Goal: Browse casually

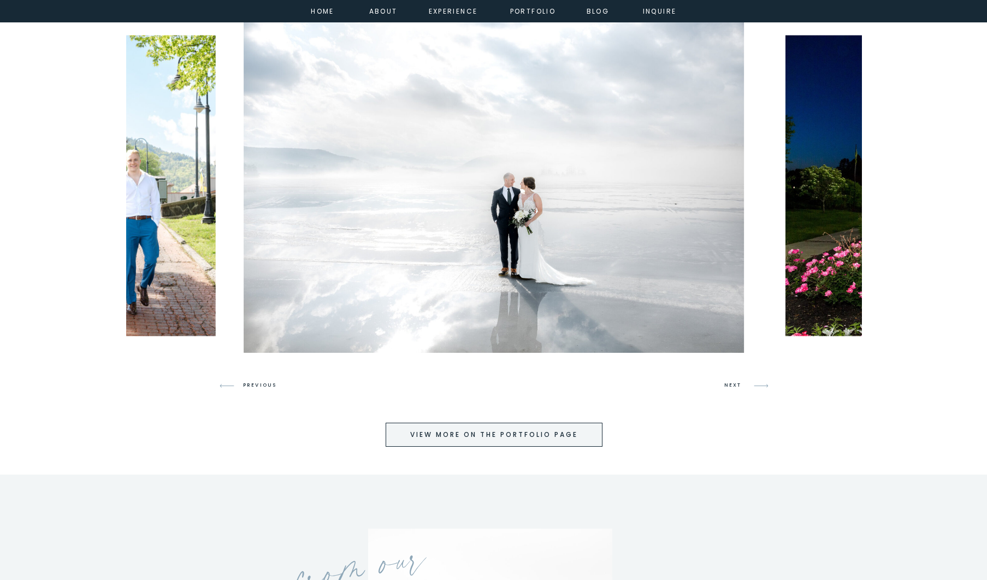
scroll to position [2672, 0]
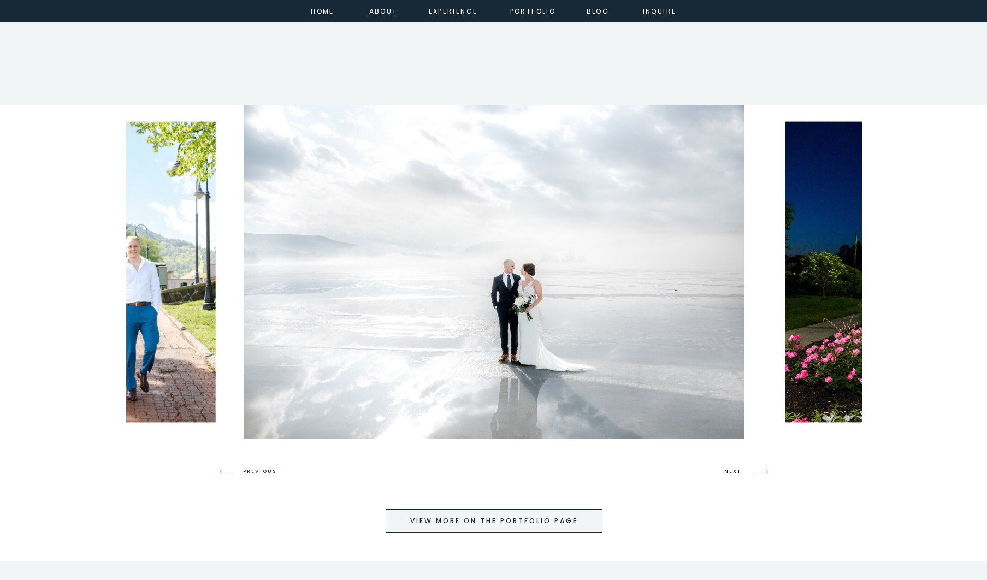
click at [734, 469] on h3 "NEXT" at bounding box center [734, 472] width 21 height 10
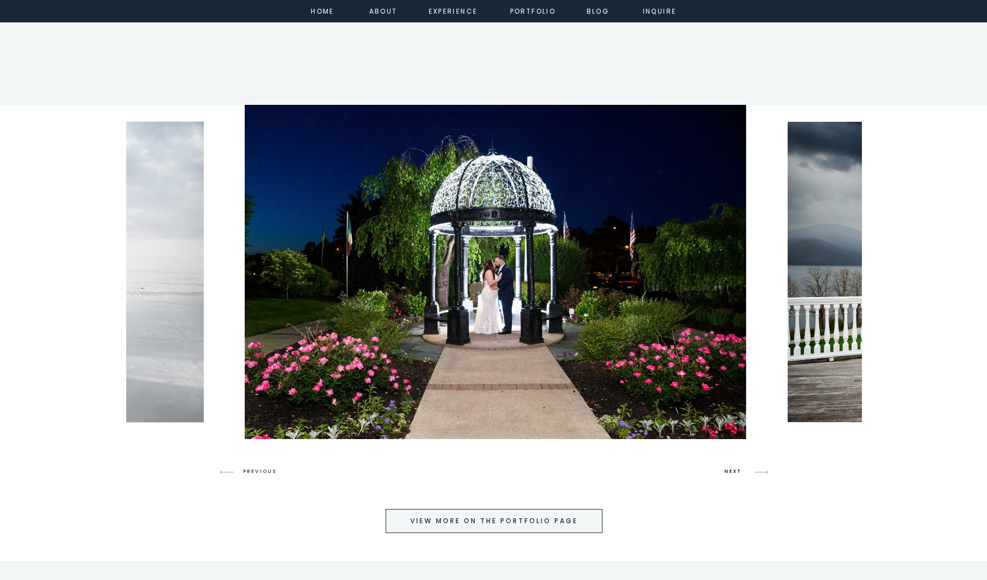
click at [734, 469] on h3 "NEXT" at bounding box center [734, 472] width 21 height 10
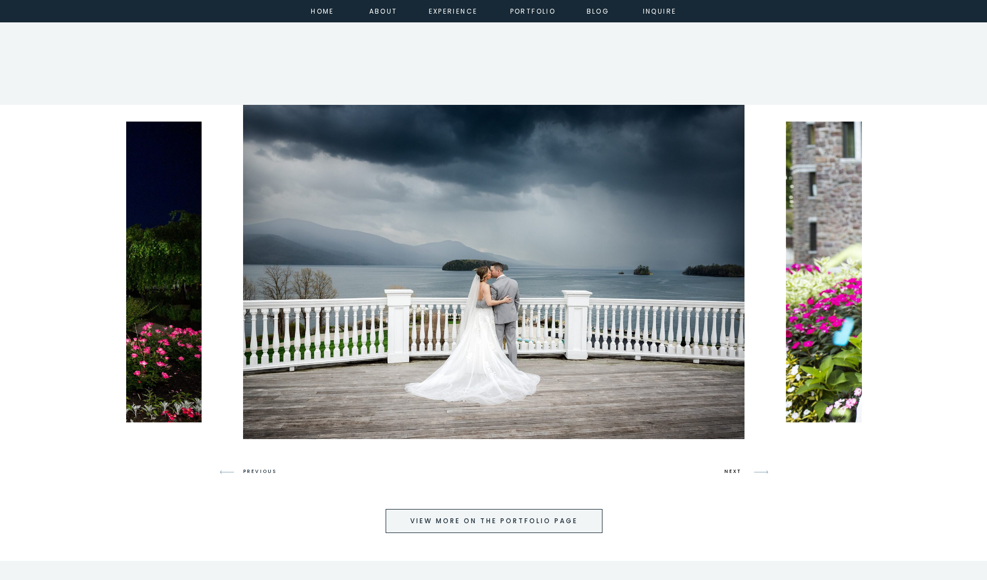
click at [734, 469] on h3 "NEXT" at bounding box center [734, 472] width 21 height 10
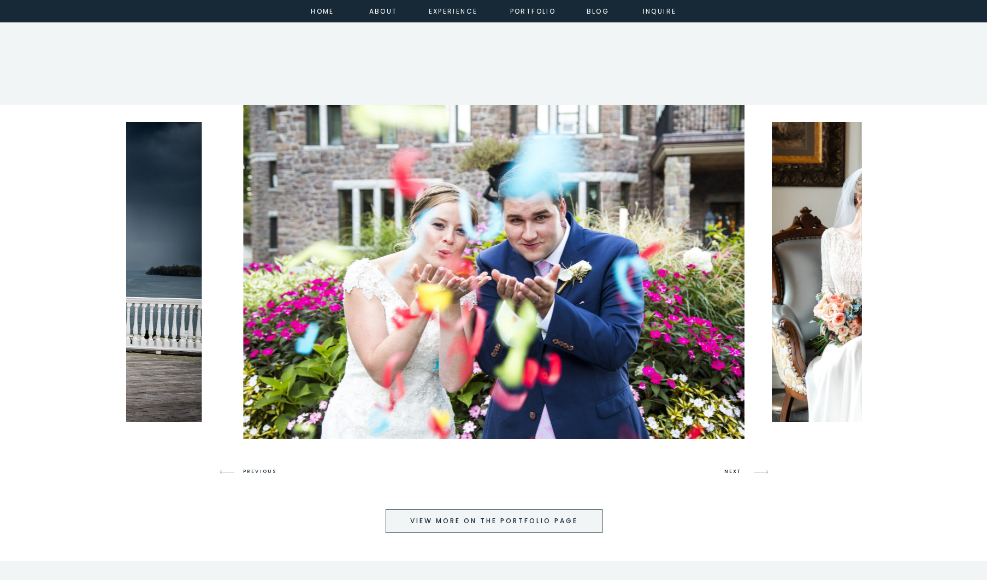
click at [734, 469] on h3 "NEXT" at bounding box center [734, 472] width 21 height 10
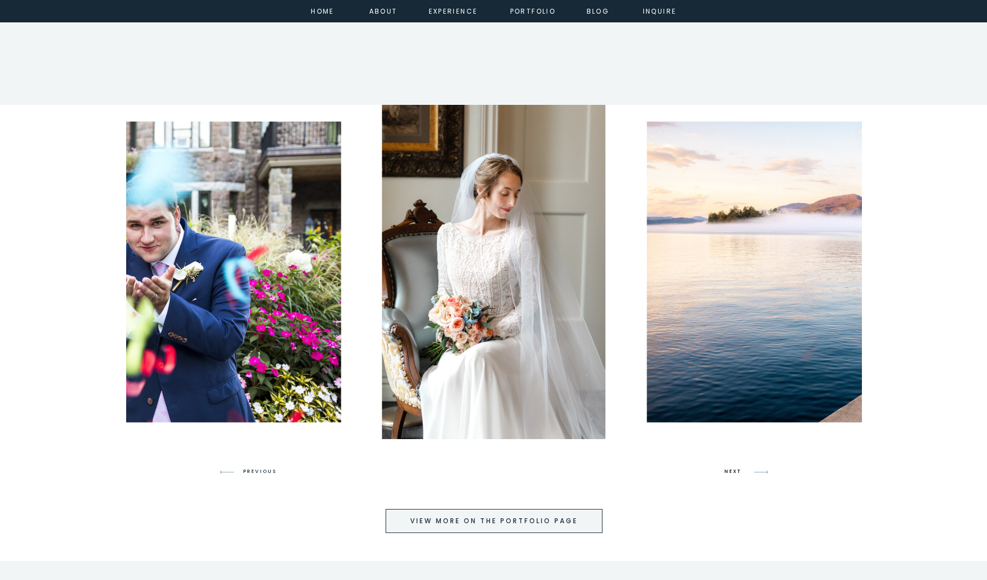
click at [734, 469] on h3 "NEXT" at bounding box center [734, 472] width 21 height 10
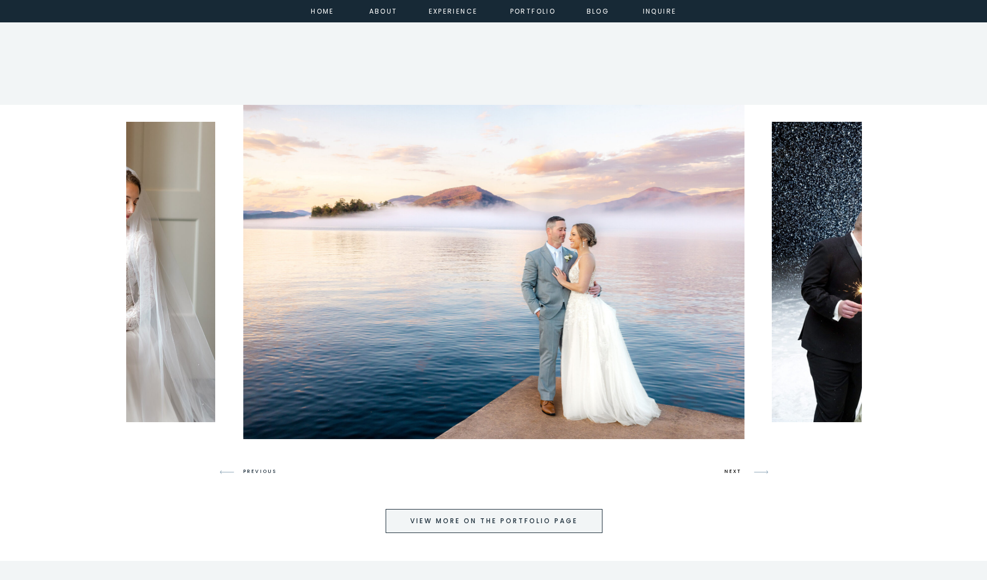
click at [734, 469] on h3 "NEXT" at bounding box center [734, 472] width 21 height 10
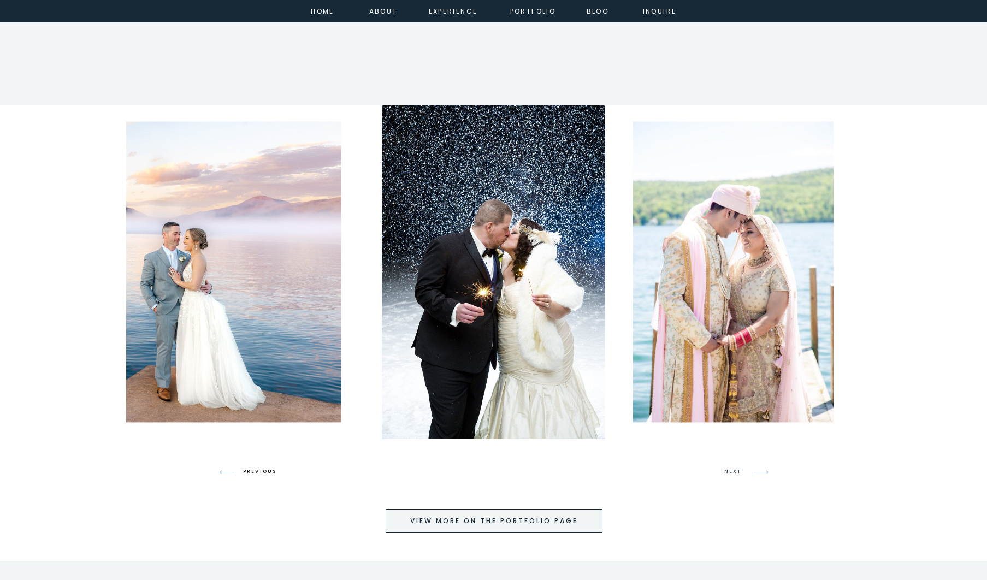
click at [258, 473] on h3 "PREVIOUS" at bounding box center [264, 472] width 42 height 10
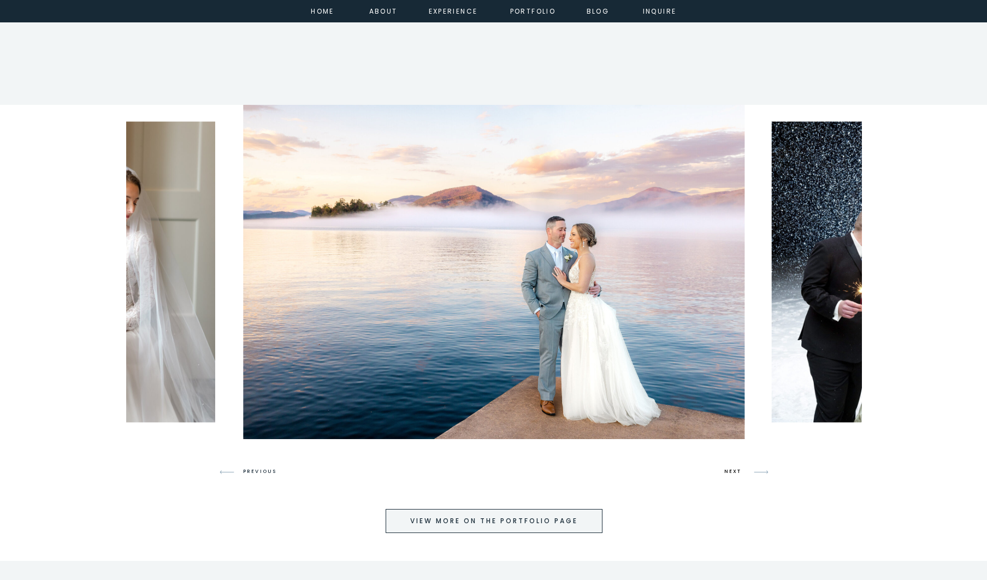
click at [728, 472] on h3 "NEXT" at bounding box center [734, 472] width 21 height 10
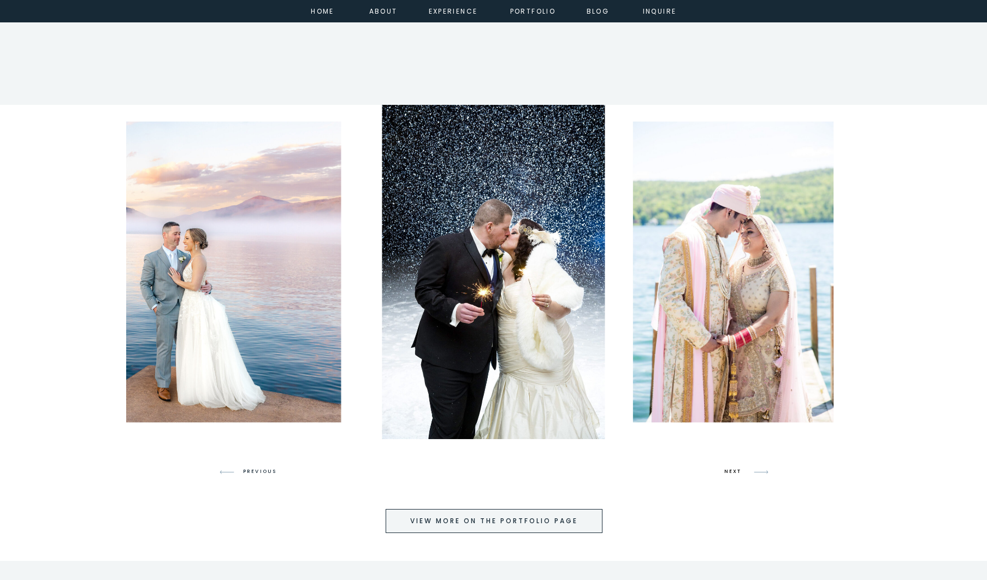
click at [728, 472] on h3 "NEXT" at bounding box center [734, 472] width 21 height 10
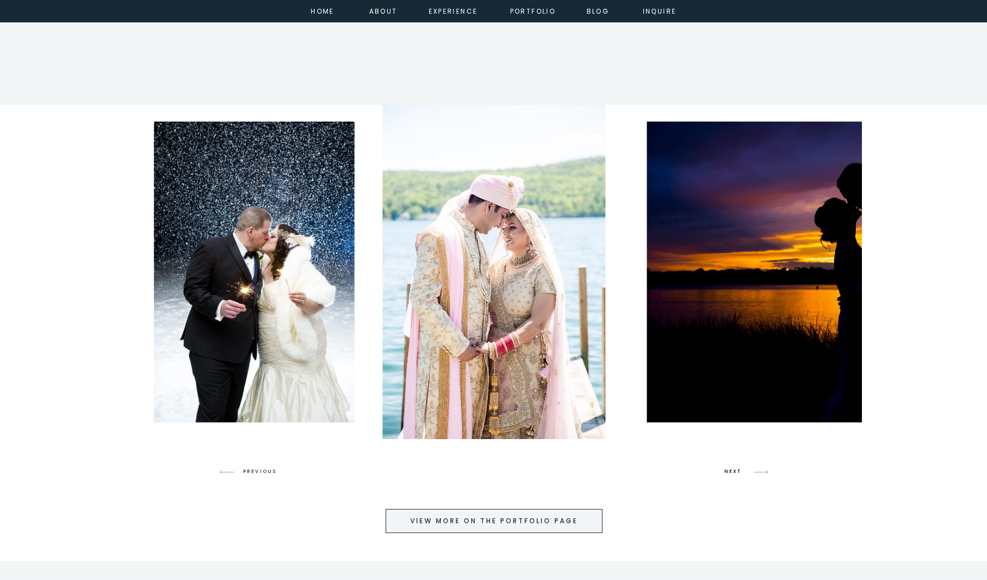
click at [728, 472] on h3 "NEXT" at bounding box center [734, 472] width 21 height 10
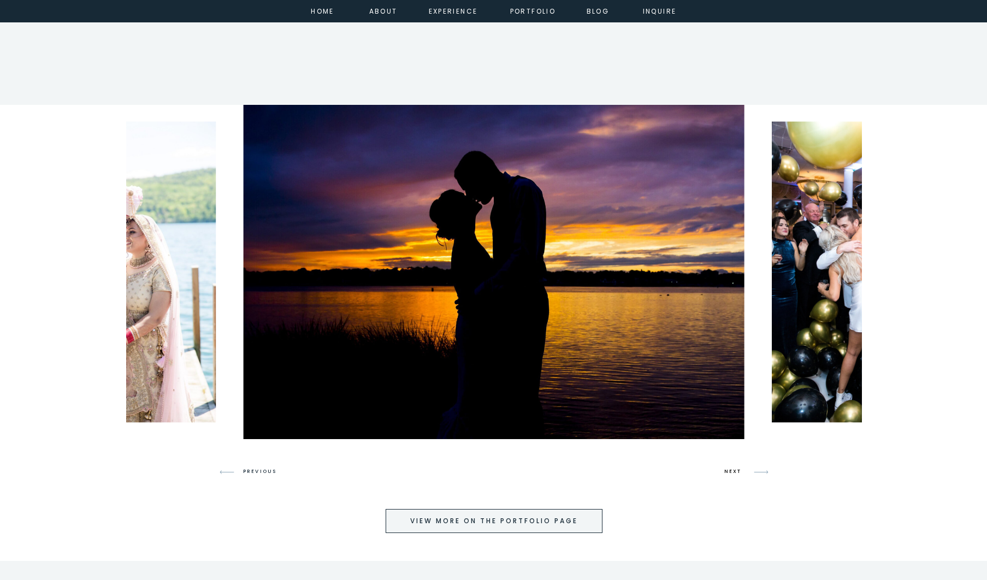
click at [728, 472] on h3 "NEXT" at bounding box center [734, 472] width 21 height 10
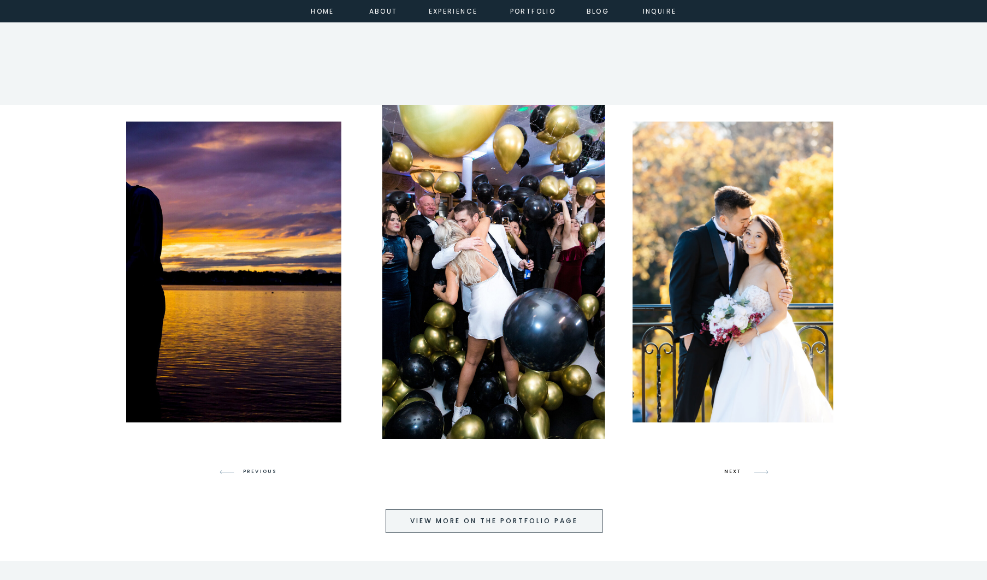
click at [728, 472] on h3 "NEXT" at bounding box center [734, 472] width 21 height 10
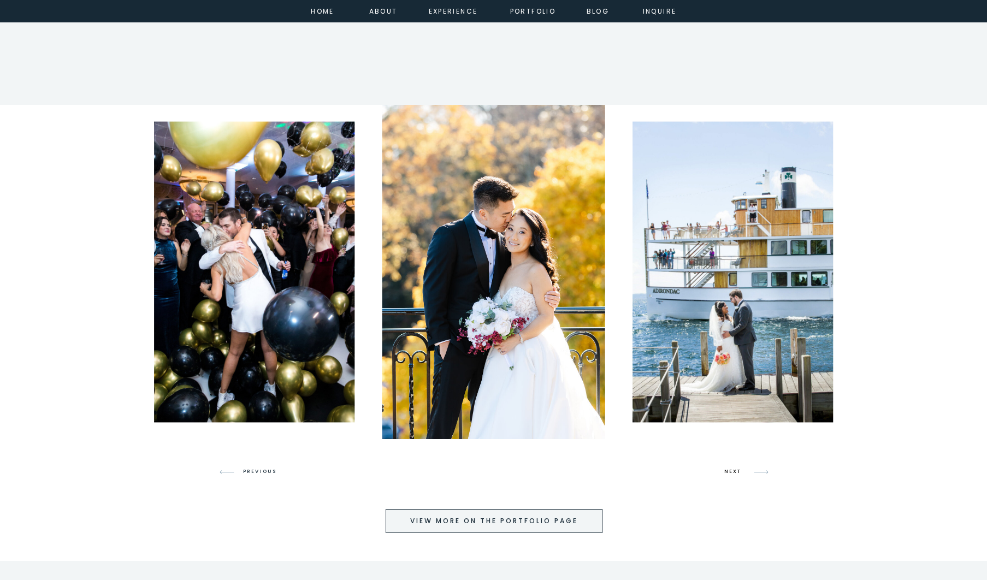
click at [728, 472] on h3 "NEXT" at bounding box center [734, 472] width 21 height 10
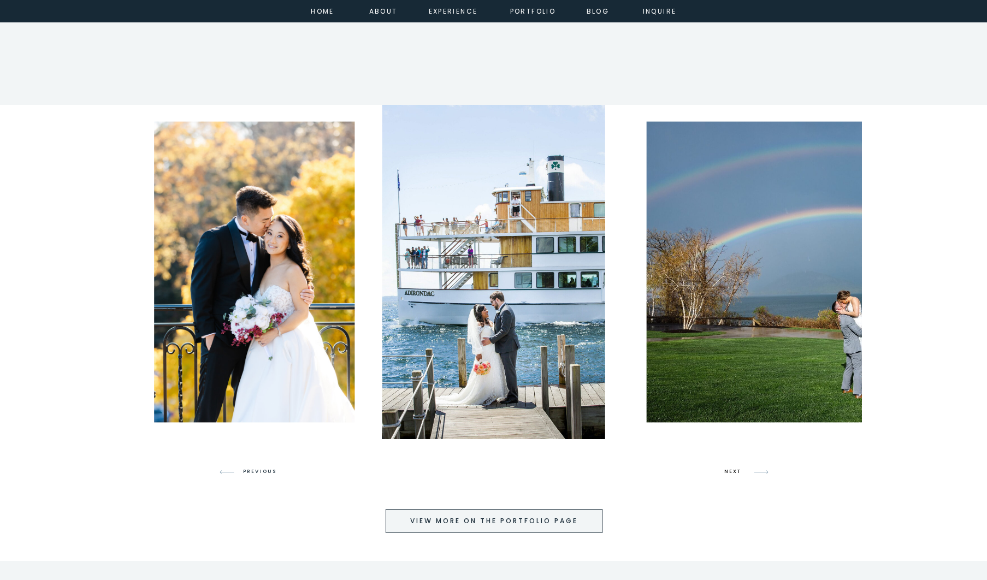
click at [728, 472] on h3 "NEXT" at bounding box center [734, 472] width 21 height 10
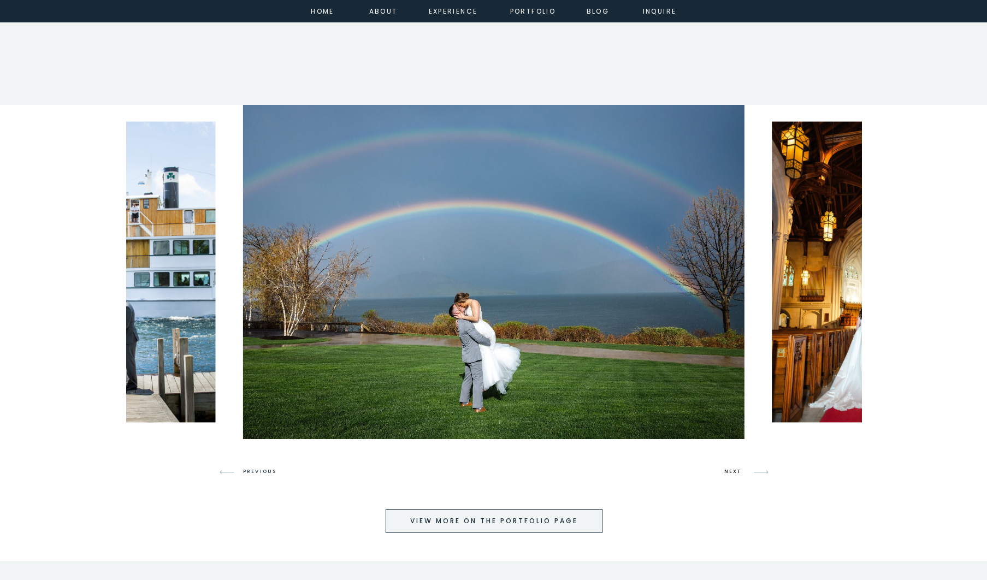
click at [728, 472] on h3 "NEXT" at bounding box center [734, 472] width 21 height 10
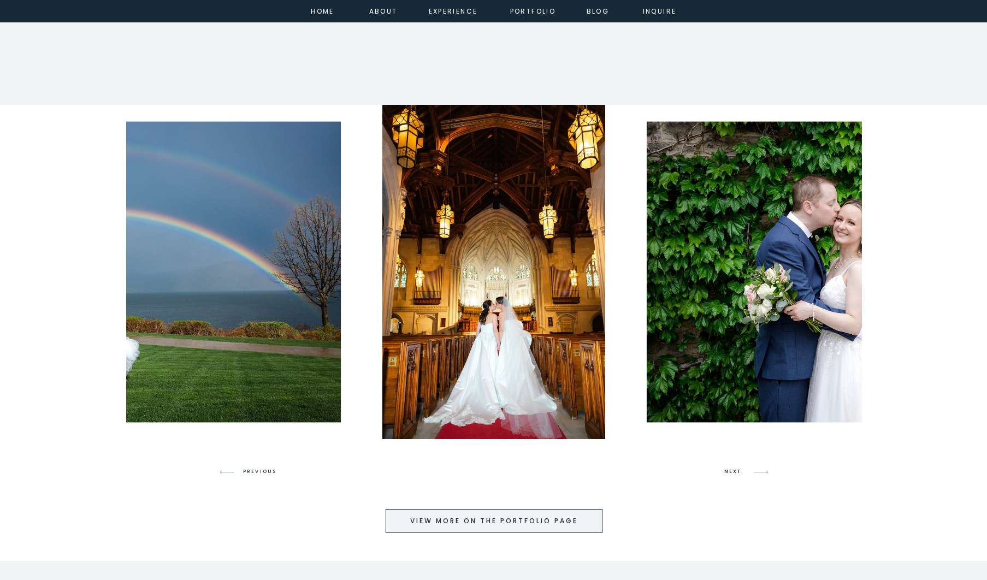
click at [728, 472] on h3 "NEXT" at bounding box center [734, 472] width 21 height 10
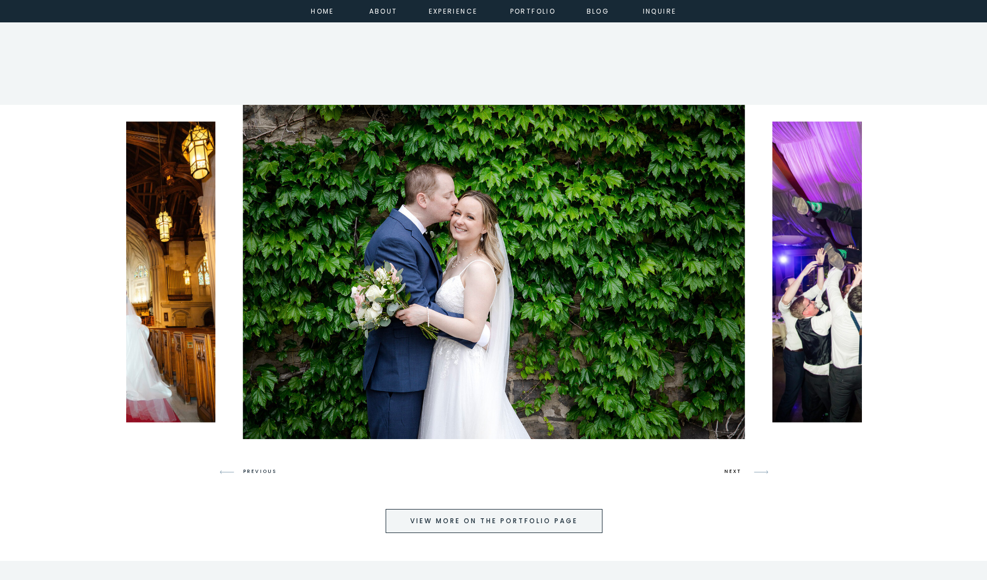
click at [728, 472] on h3 "NEXT" at bounding box center [734, 472] width 21 height 10
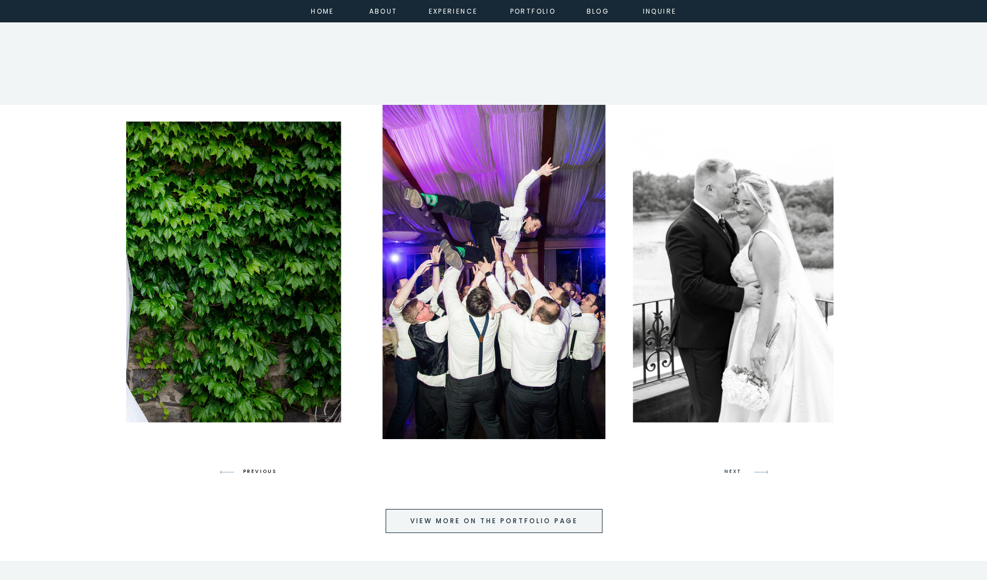
click at [275, 475] on h3 "PREVIOUS" at bounding box center [264, 472] width 42 height 10
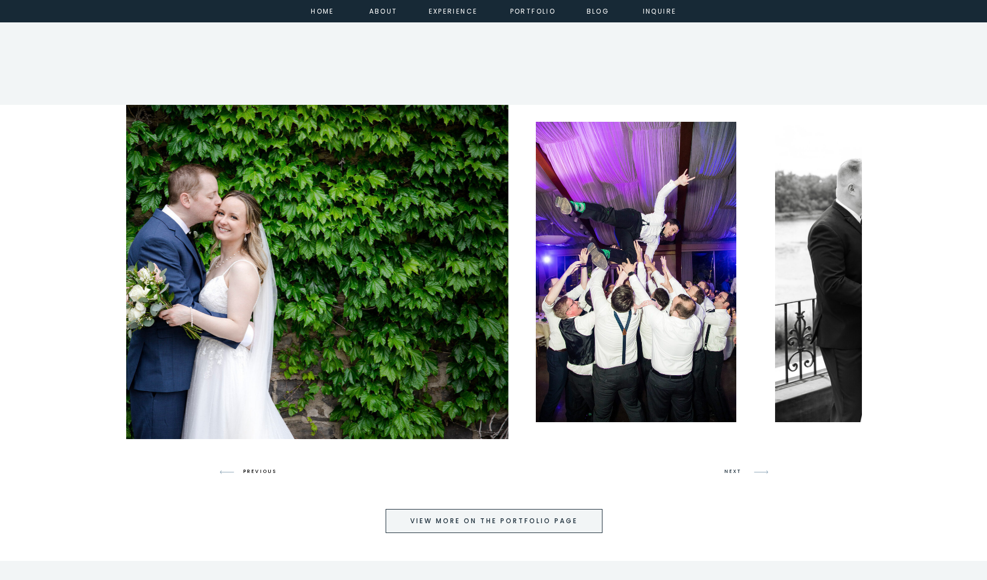
click at [275, 475] on h3 "PREVIOUS" at bounding box center [264, 472] width 42 height 10
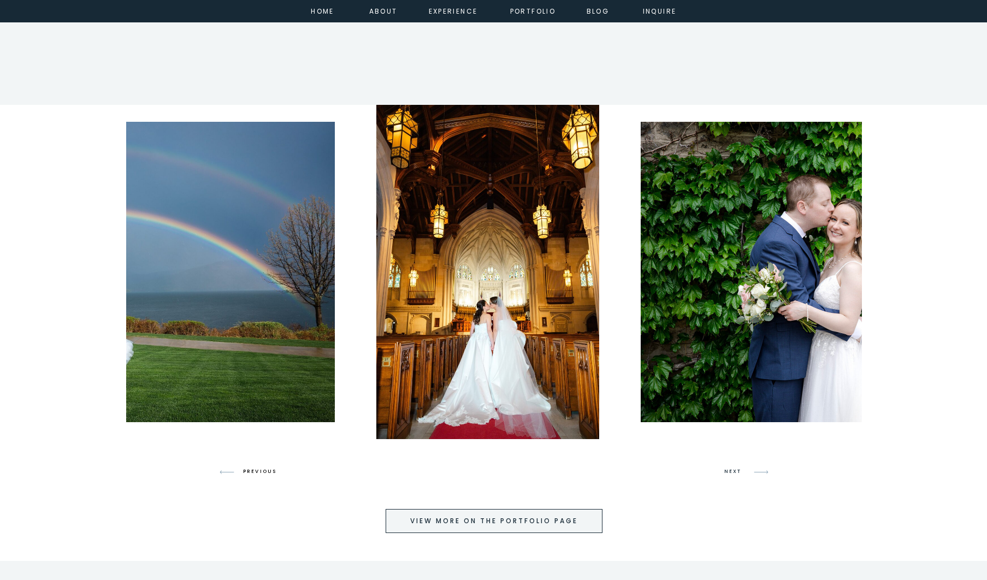
click at [275, 475] on h3 "PREVIOUS" at bounding box center [264, 472] width 42 height 10
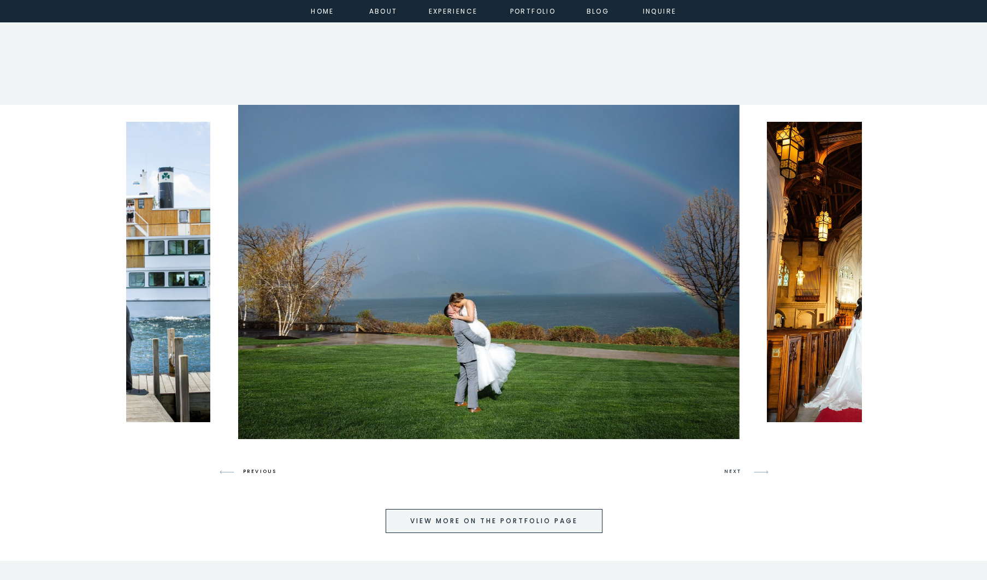
click at [275, 475] on h3 "PREVIOUS" at bounding box center [264, 472] width 42 height 10
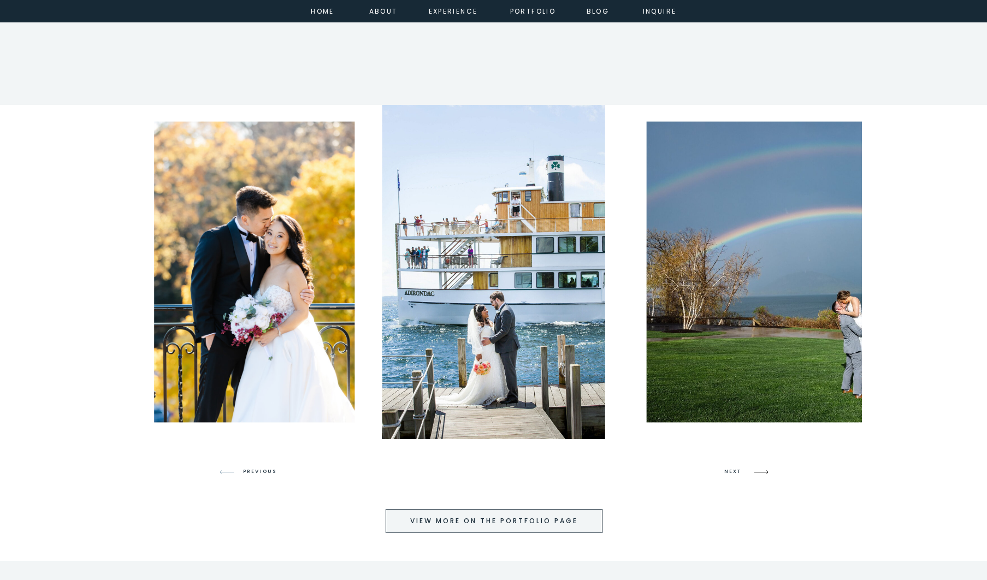
click at [760, 472] on icon at bounding box center [761, 472] width 14 height 4
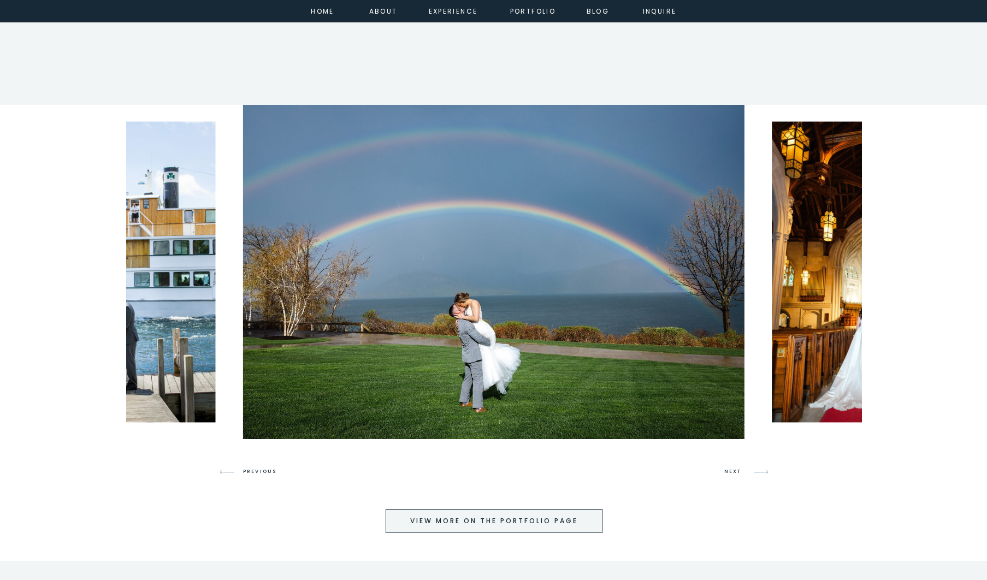
click at [251, 467] on h3 "PREVIOUS" at bounding box center [264, 472] width 42 height 10
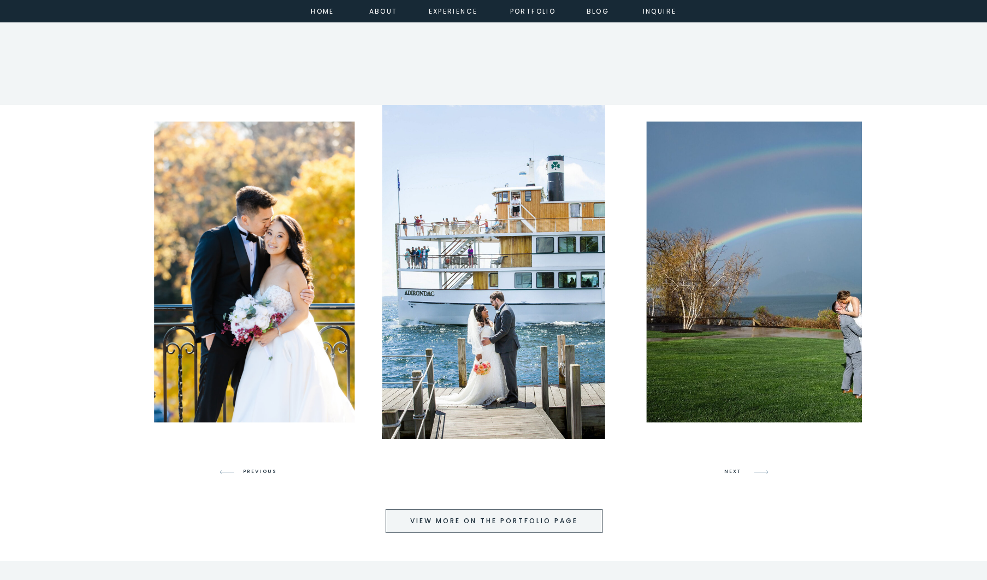
scroll to position [2673, 0]
click at [760, 471] on icon at bounding box center [761, 472] width 14 height 4
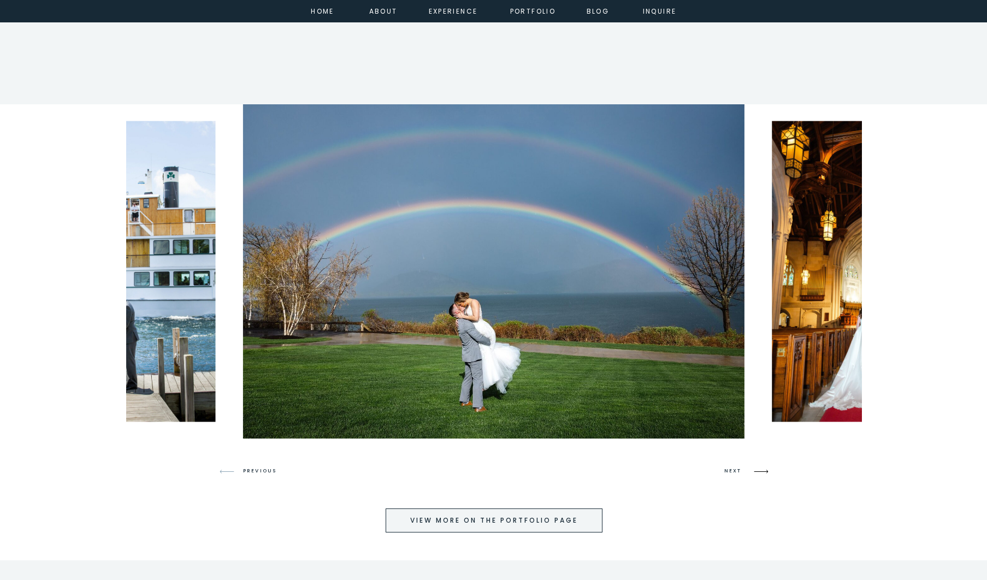
click at [760, 471] on icon at bounding box center [761, 472] width 14 height 4
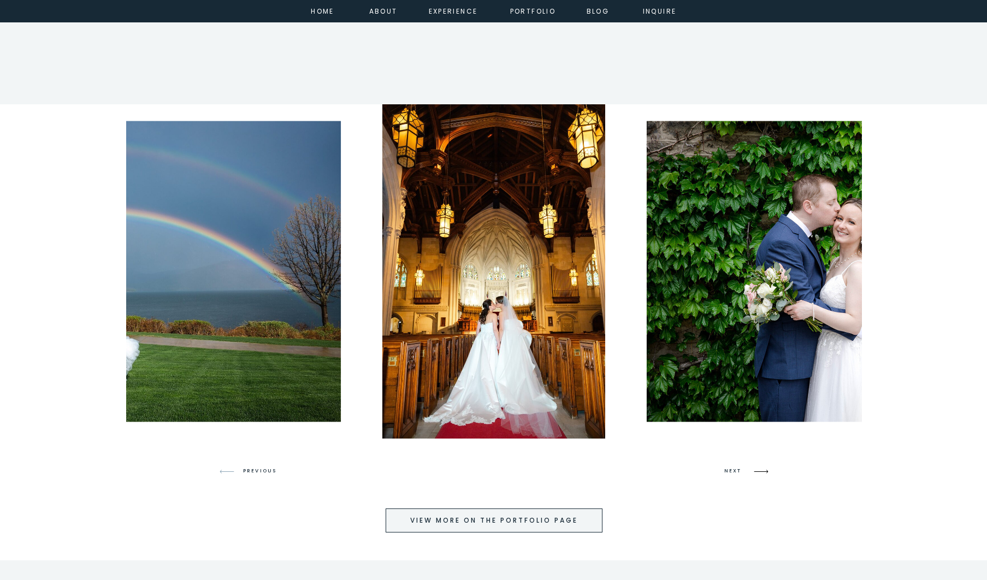
click at [760, 471] on icon at bounding box center [761, 472] width 14 height 4
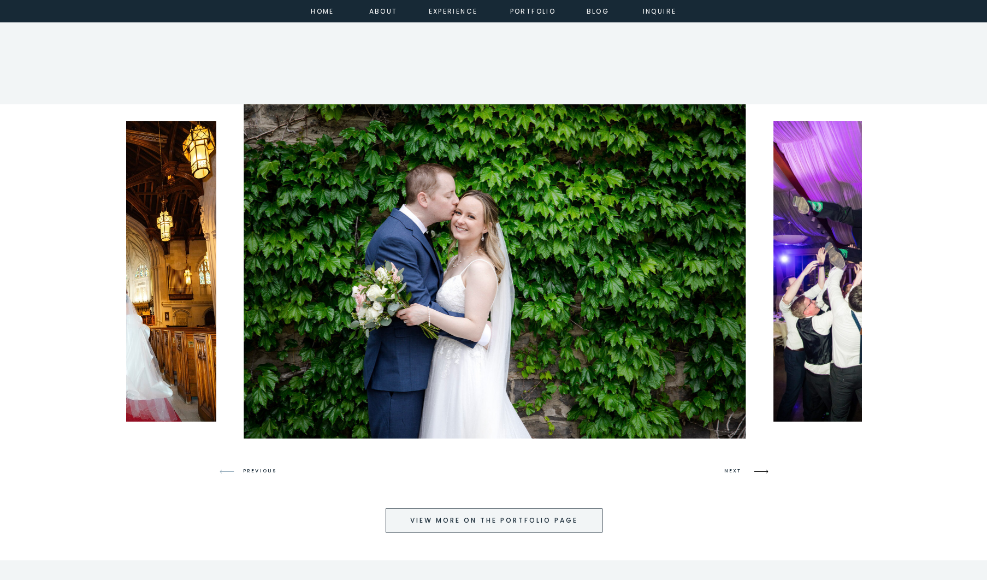
click at [760, 471] on icon at bounding box center [761, 472] width 14 height 4
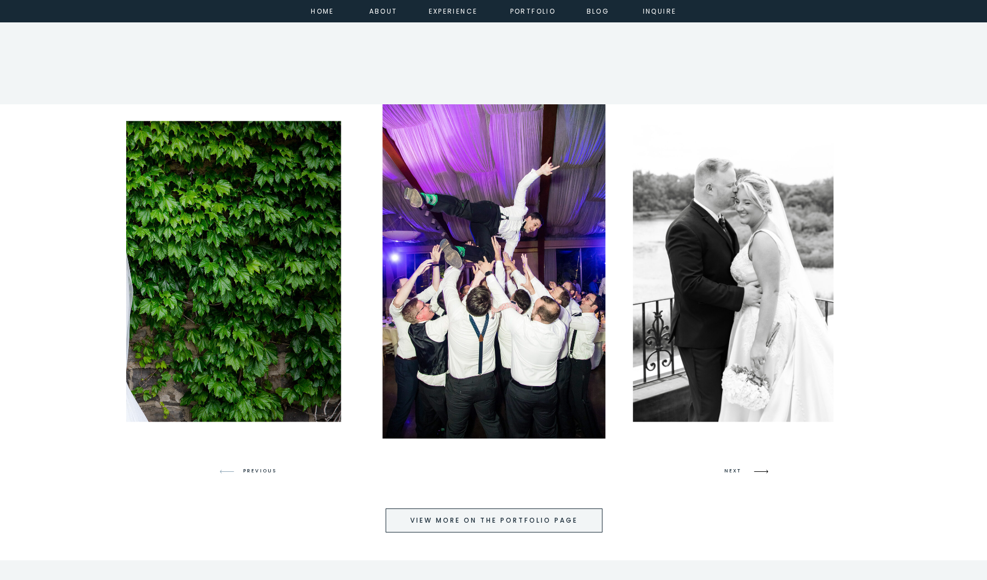
click at [760, 471] on icon at bounding box center [761, 472] width 14 height 4
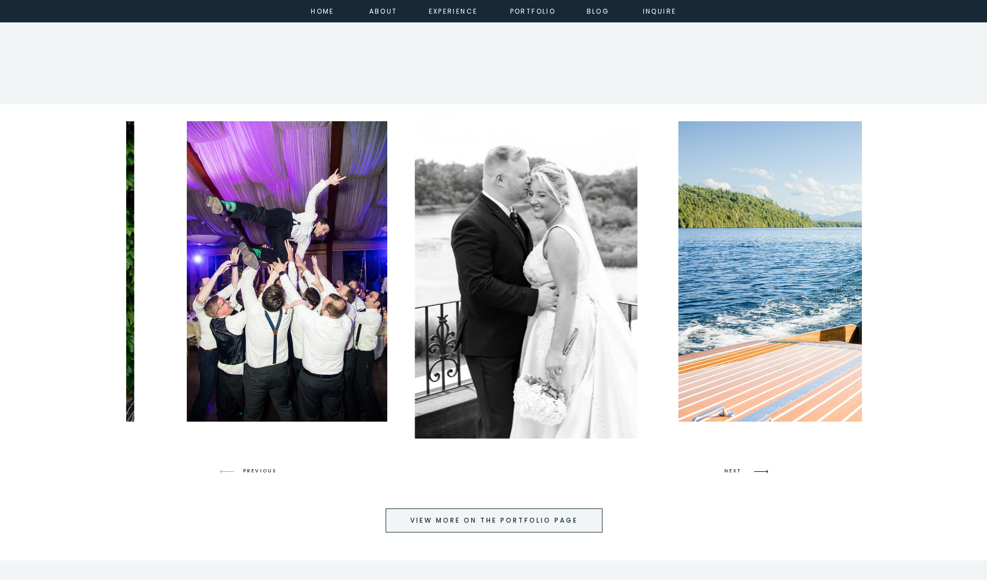
click at [760, 471] on icon at bounding box center [761, 472] width 14 height 4
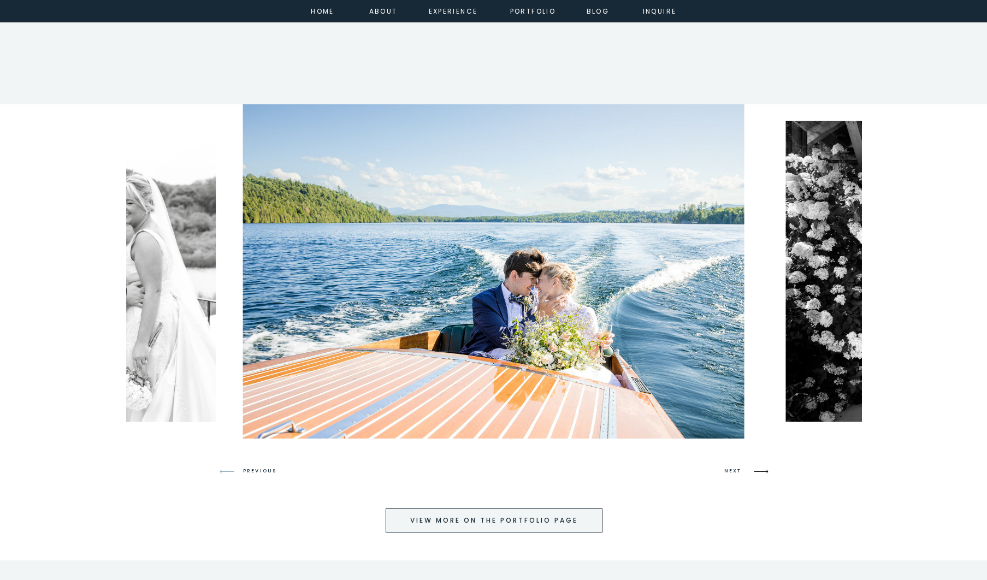
click at [760, 471] on icon at bounding box center [761, 472] width 14 height 4
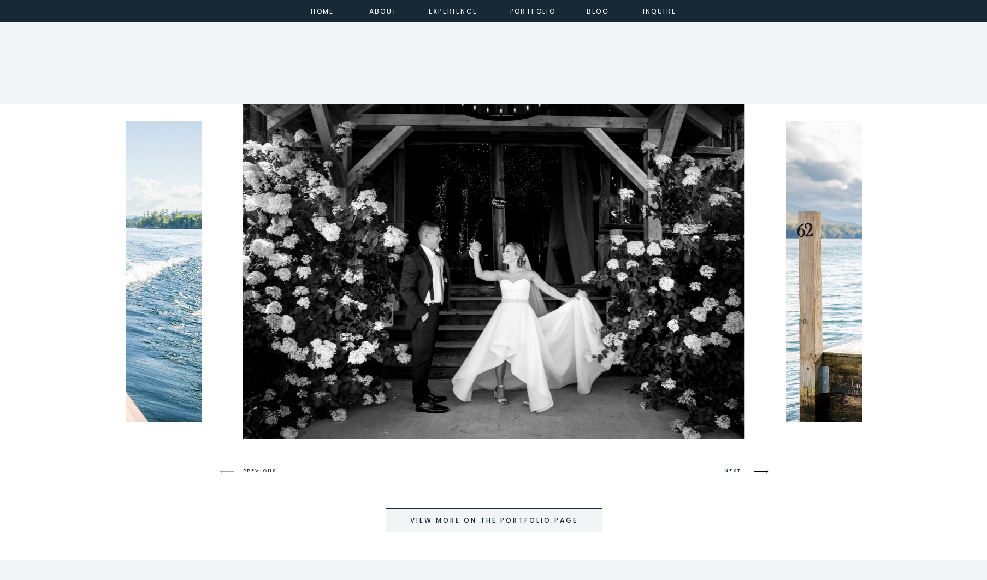
click at [760, 471] on icon at bounding box center [761, 472] width 14 height 4
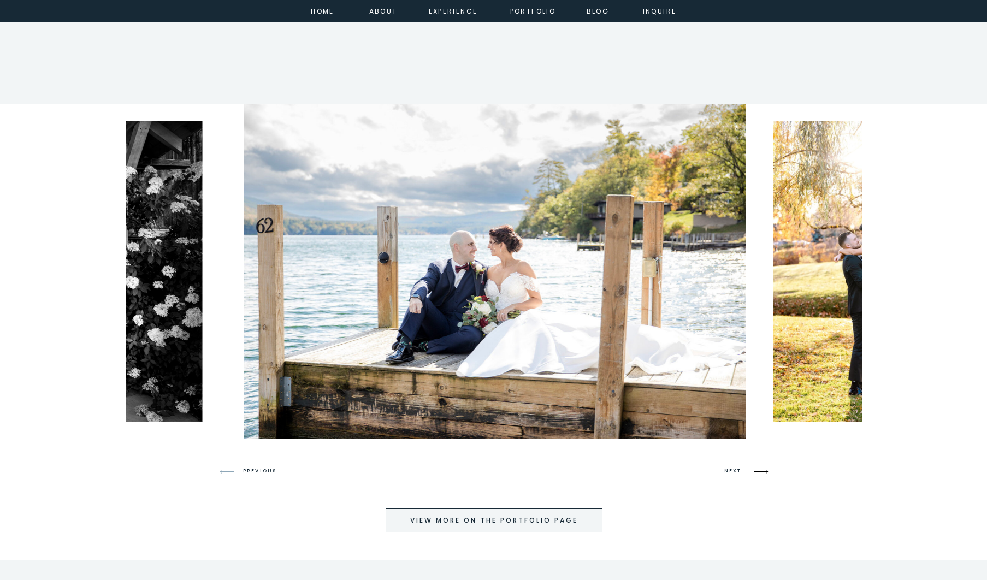
click at [760, 471] on icon at bounding box center [761, 472] width 14 height 4
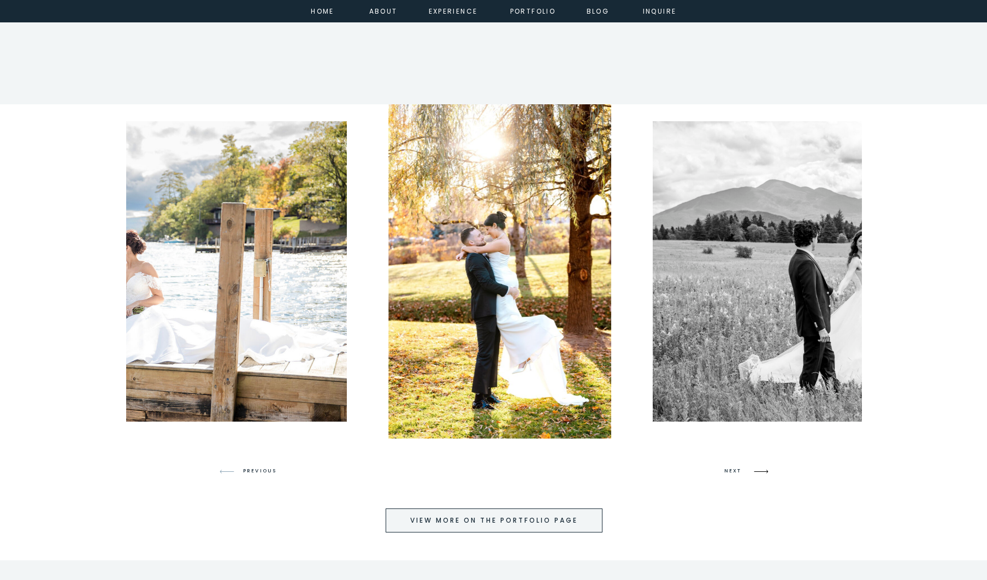
click at [760, 471] on icon at bounding box center [761, 472] width 14 height 4
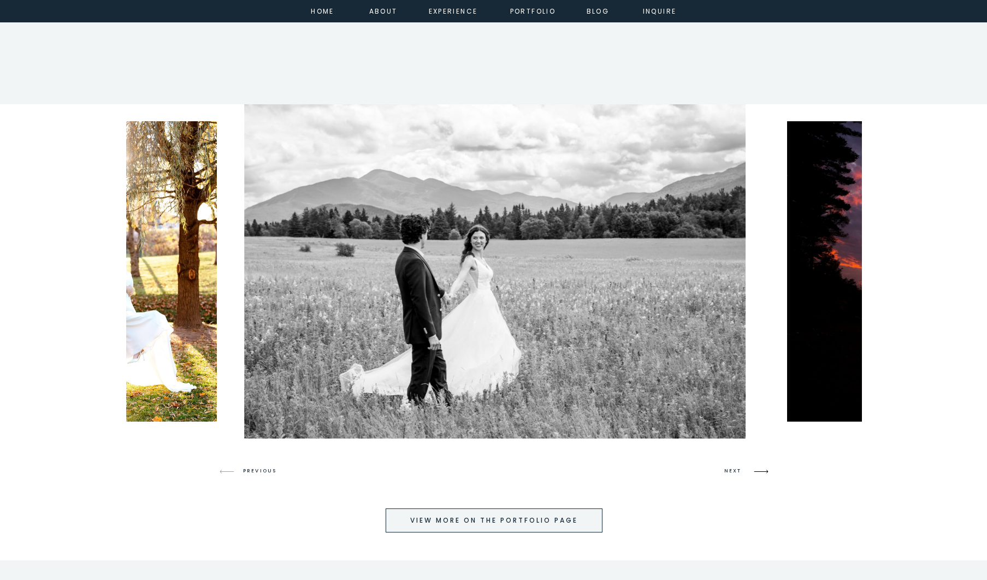
click at [760, 471] on icon at bounding box center [761, 472] width 14 height 4
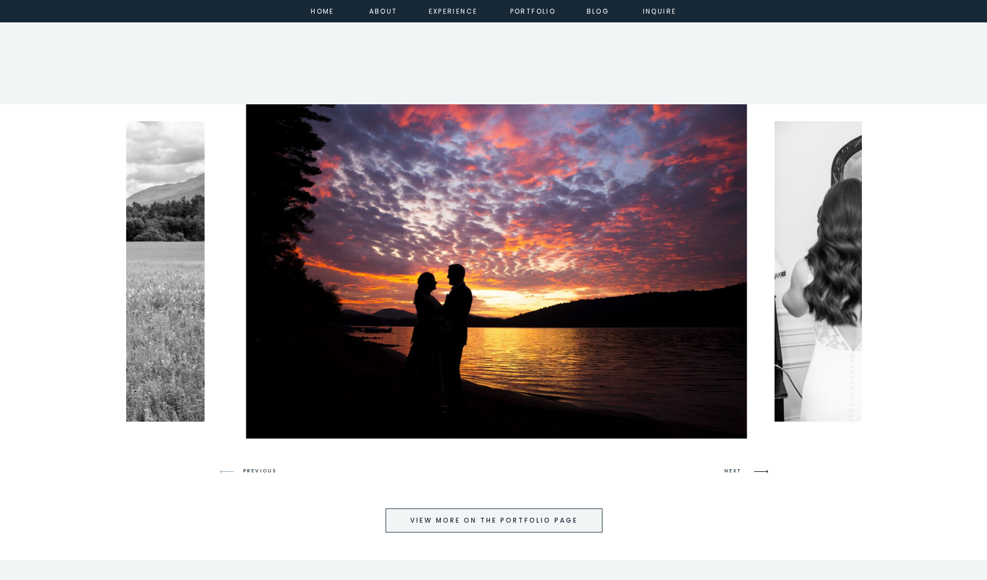
click at [760, 471] on icon at bounding box center [761, 472] width 14 height 4
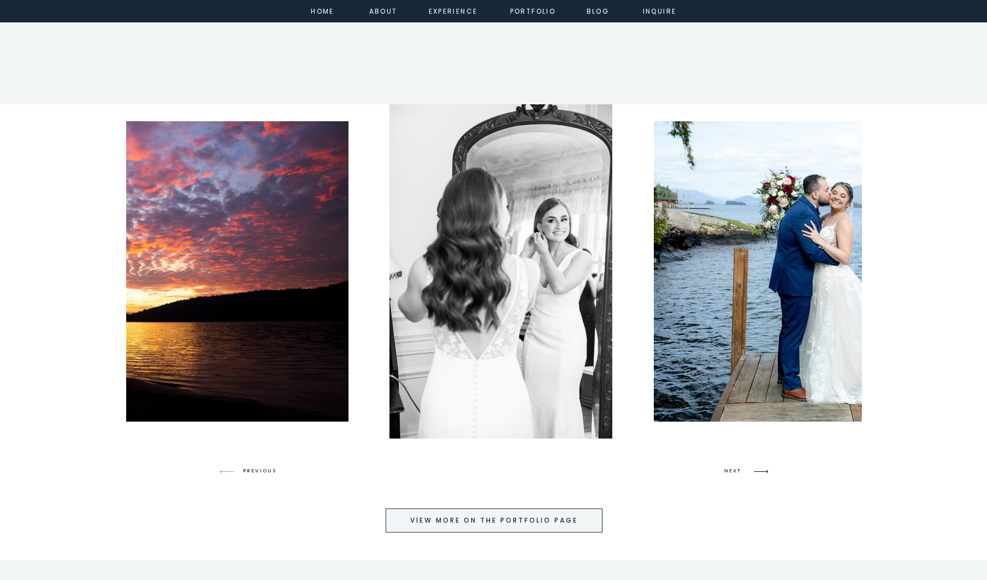
click at [760, 471] on icon at bounding box center [761, 472] width 14 height 4
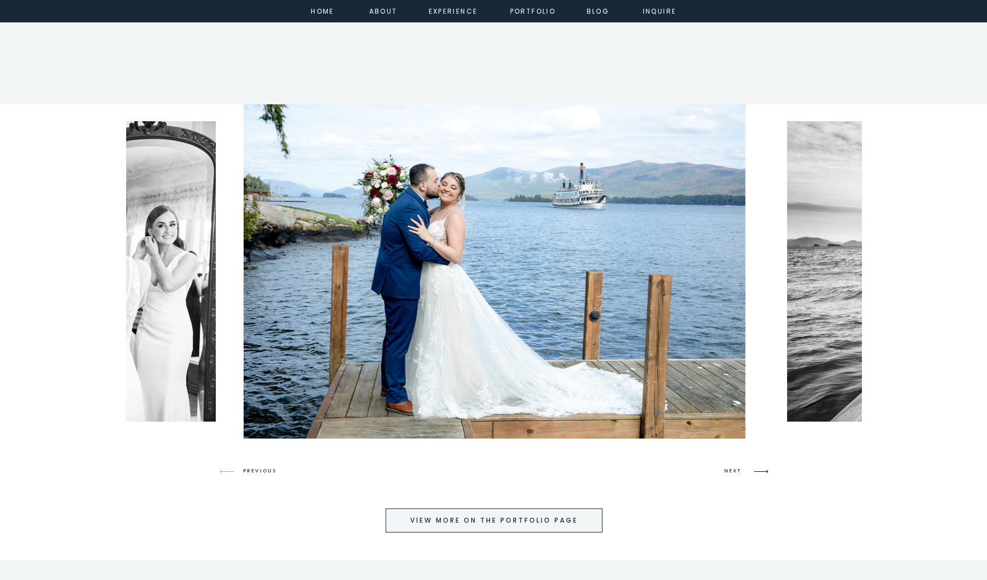
click at [760, 471] on icon at bounding box center [761, 472] width 14 height 4
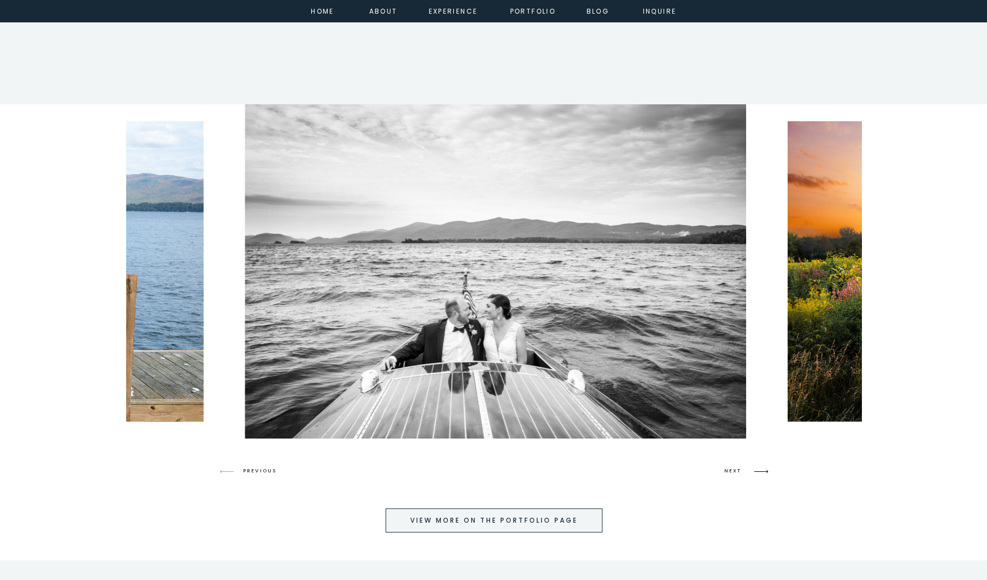
click at [760, 471] on icon at bounding box center [761, 472] width 14 height 4
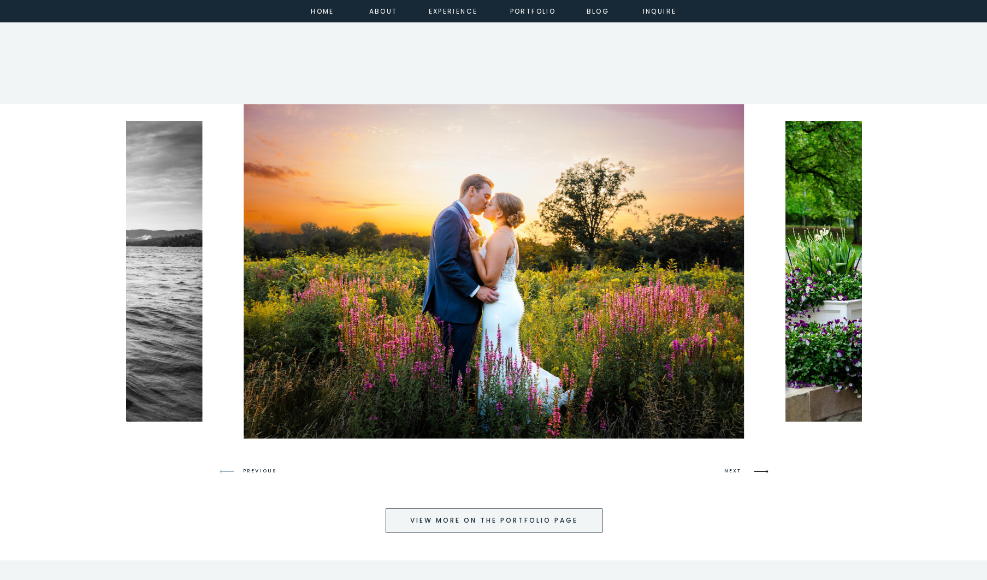
click at [760, 471] on icon at bounding box center [761, 472] width 14 height 4
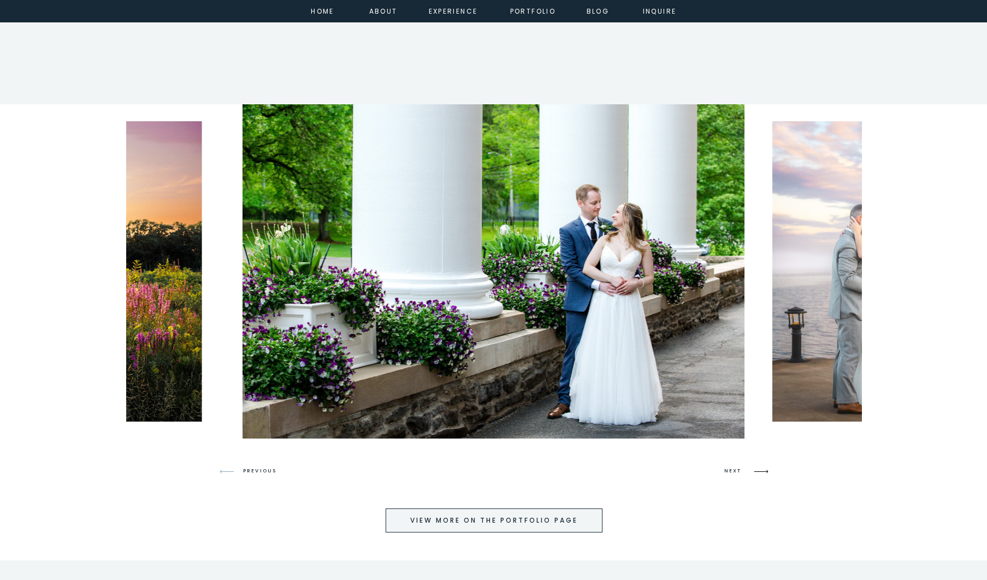
click at [760, 471] on icon at bounding box center [761, 472] width 14 height 4
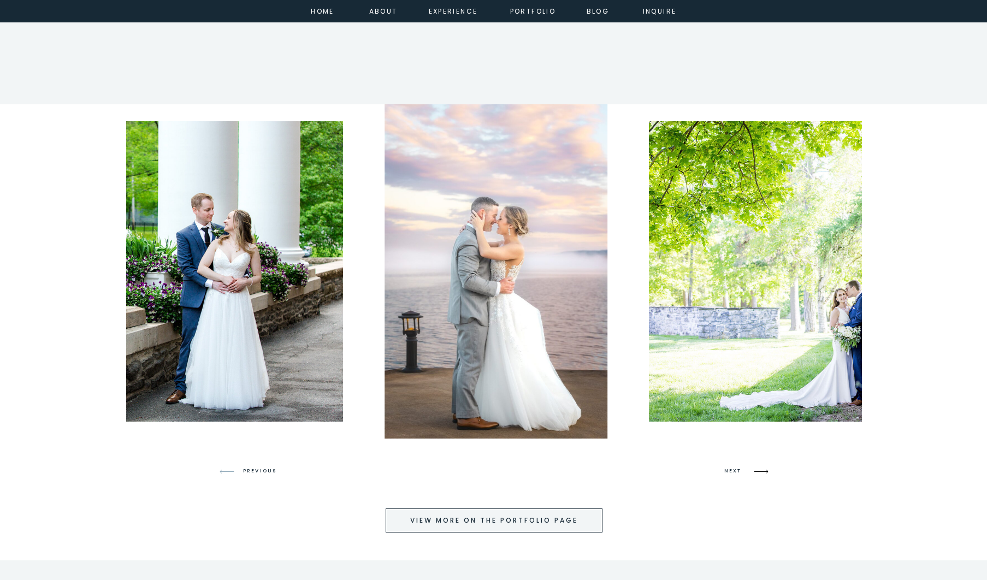
click at [760, 471] on icon at bounding box center [761, 472] width 14 height 4
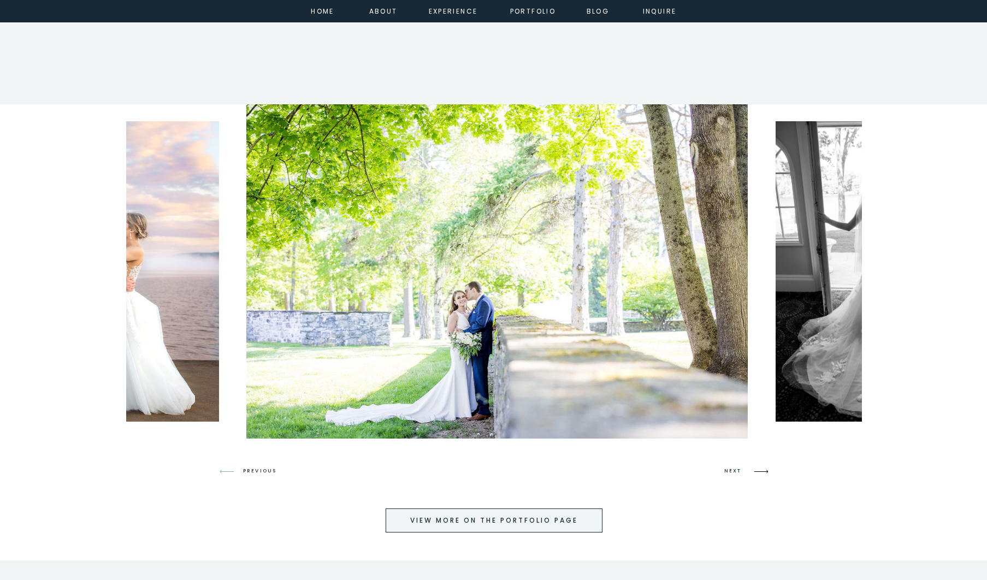
click at [760, 471] on icon at bounding box center [761, 472] width 14 height 4
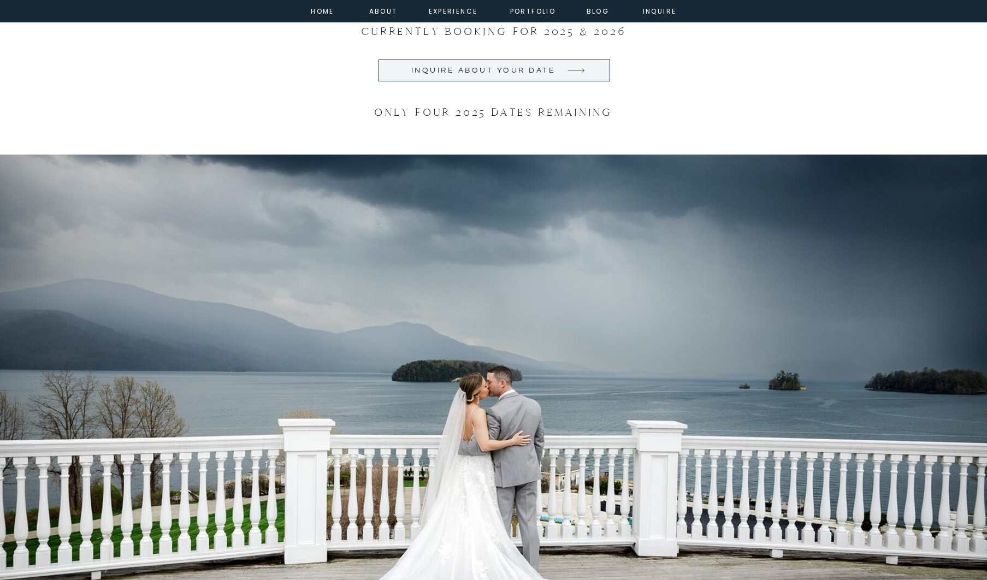
scroll to position [1314, 0]
